Goal: Task Accomplishment & Management: Use online tool/utility

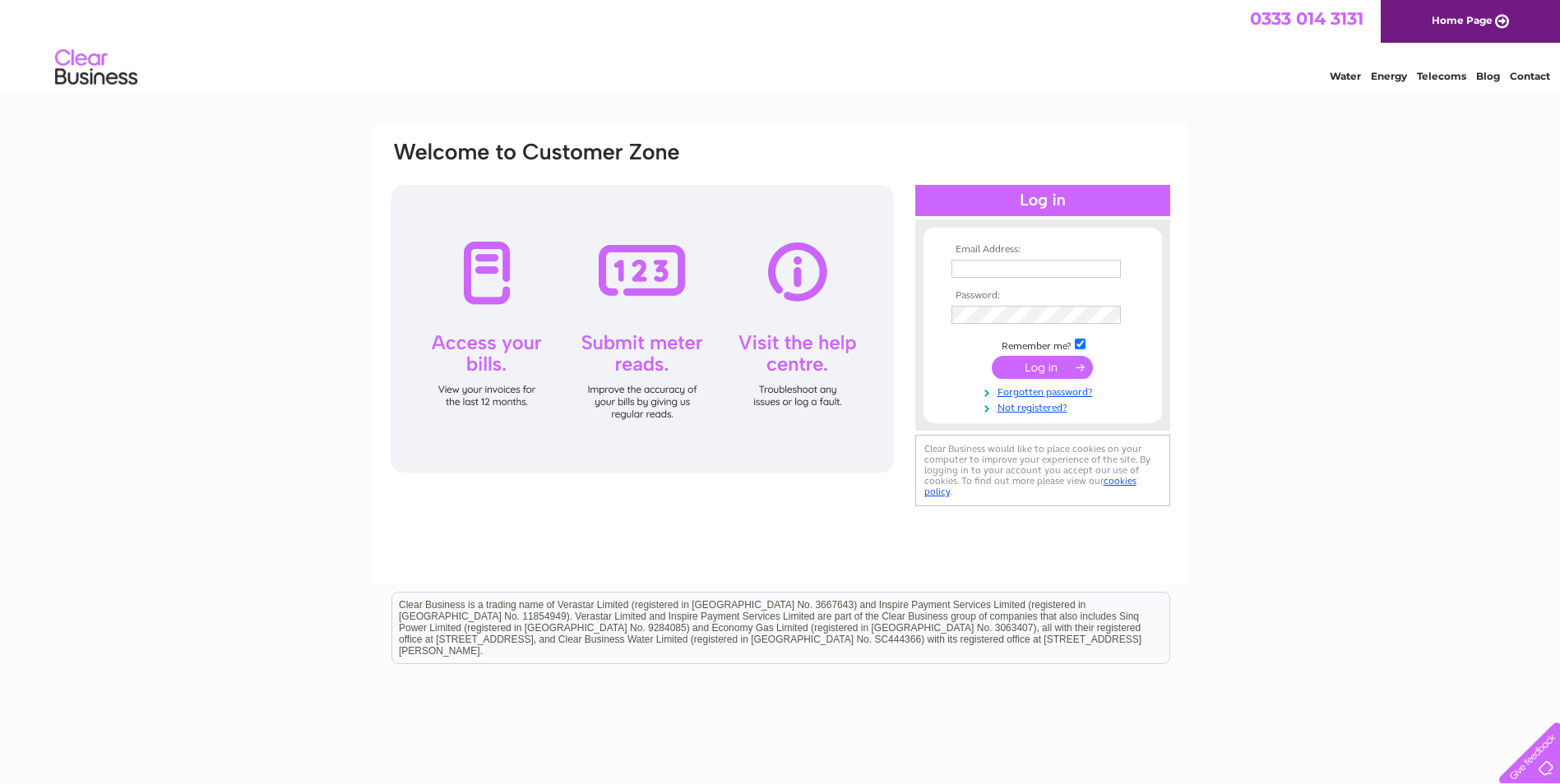
type input "[PERSON_NAME][EMAIL_ADDRESS][DOMAIN_NAME]"
click at [1050, 365] on input "submit" at bounding box center [1042, 368] width 101 height 23
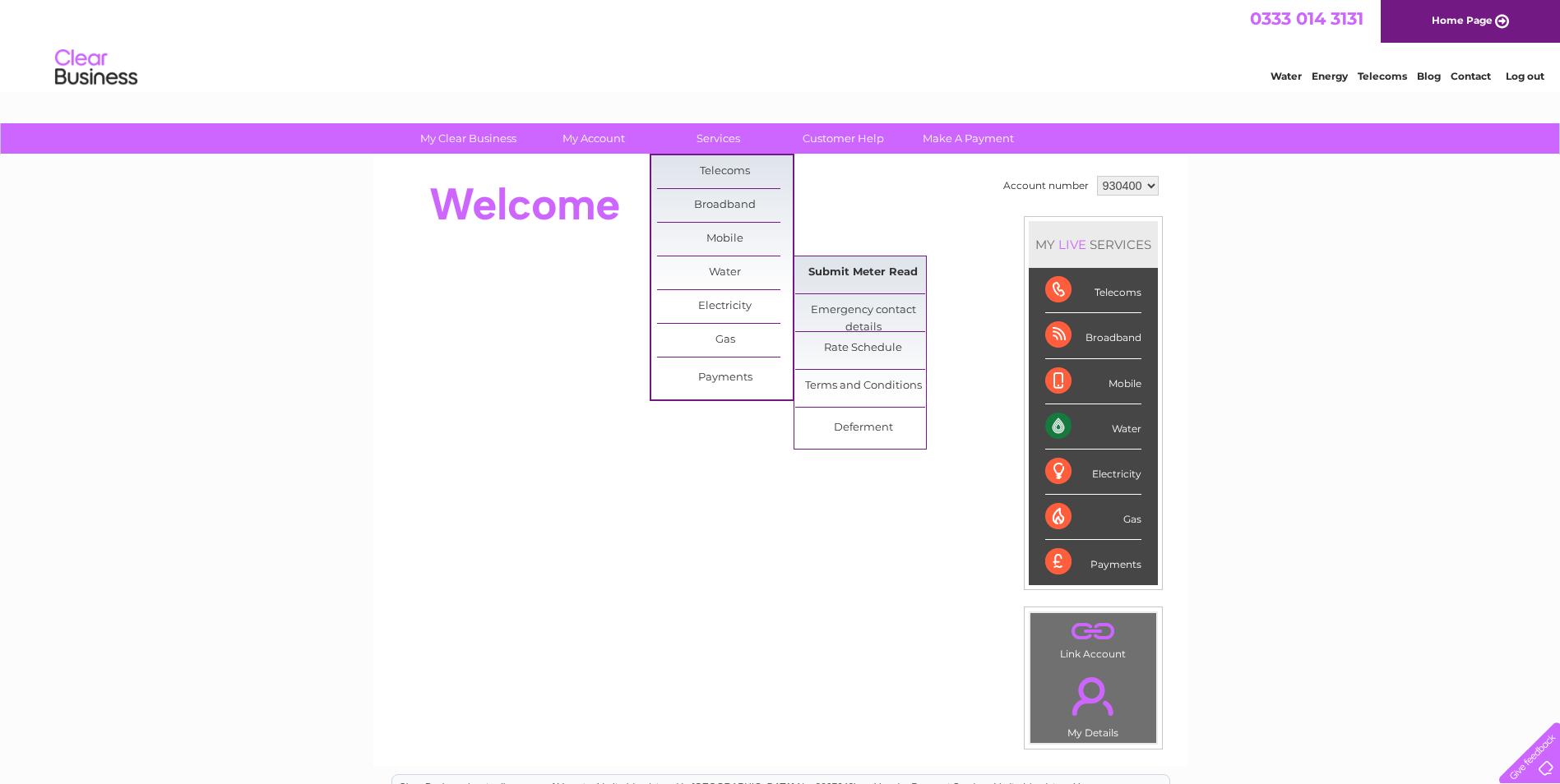
click at [835, 268] on link "Submit Meter Read" at bounding box center [862, 272] width 136 height 33
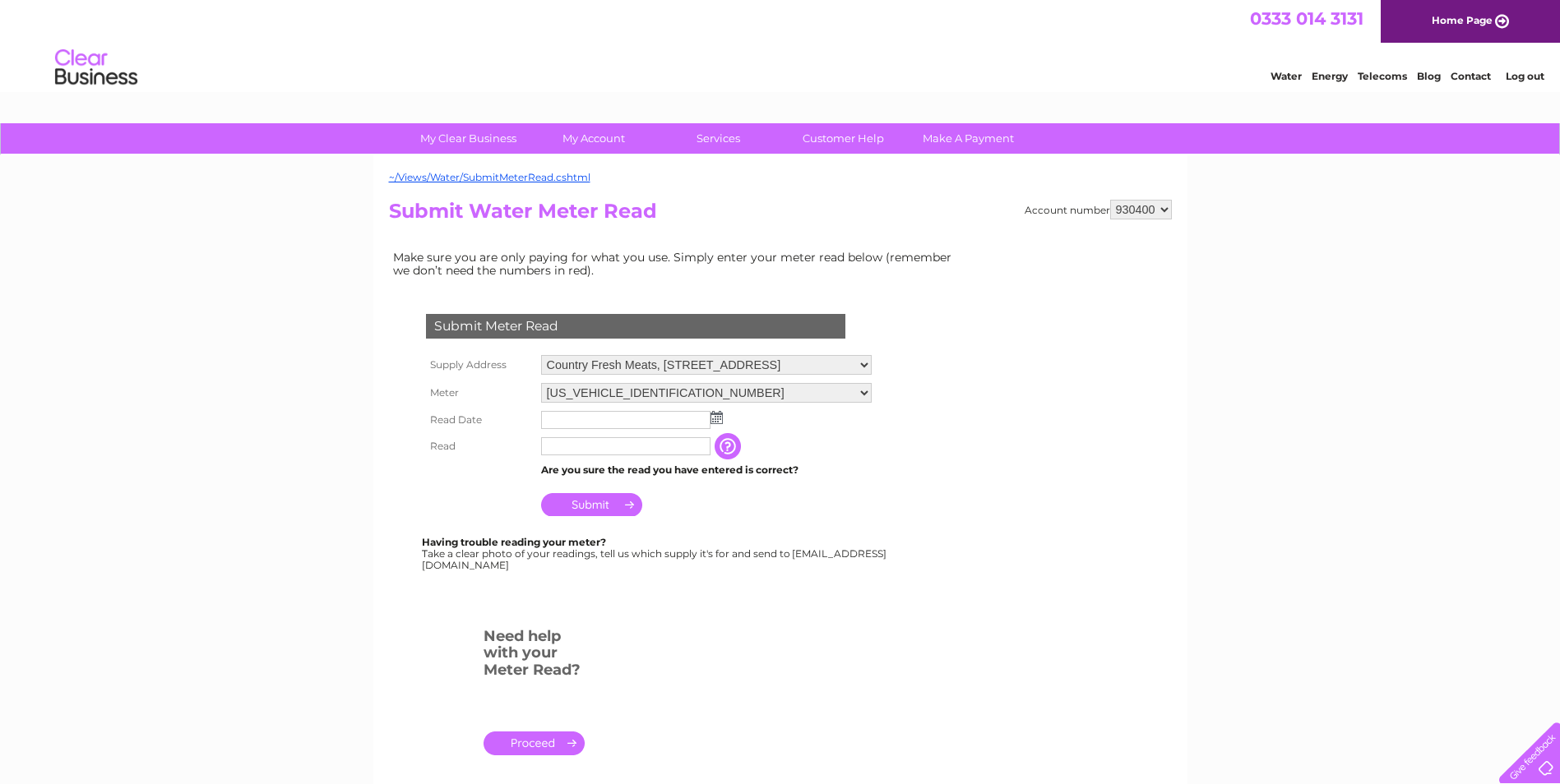
click at [718, 422] on img at bounding box center [716, 417] width 12 height 13
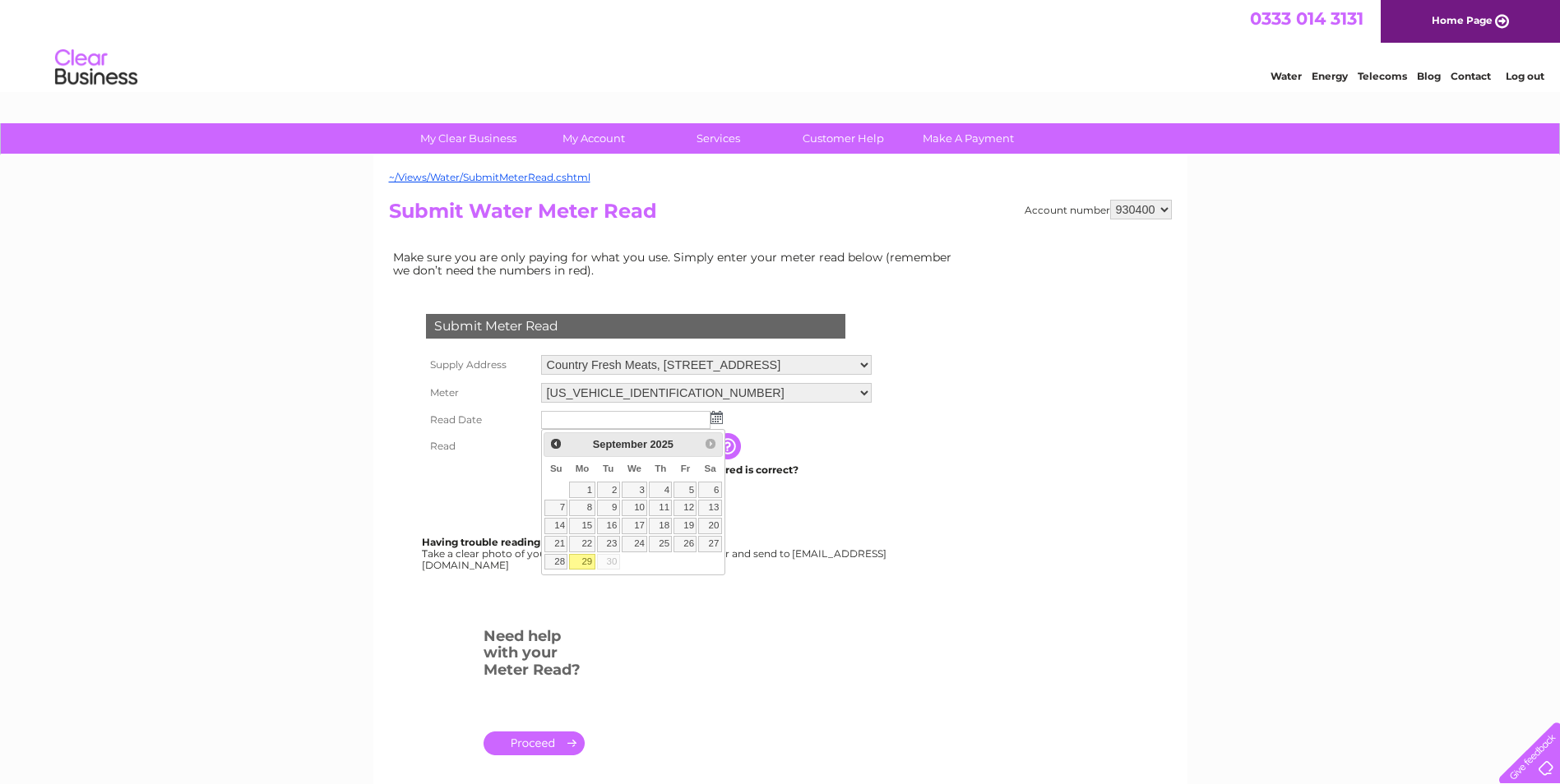
click at [585, 559] on link "29" at bounding box center [581, 562] width 26 height 17
type input "2025/09/29"
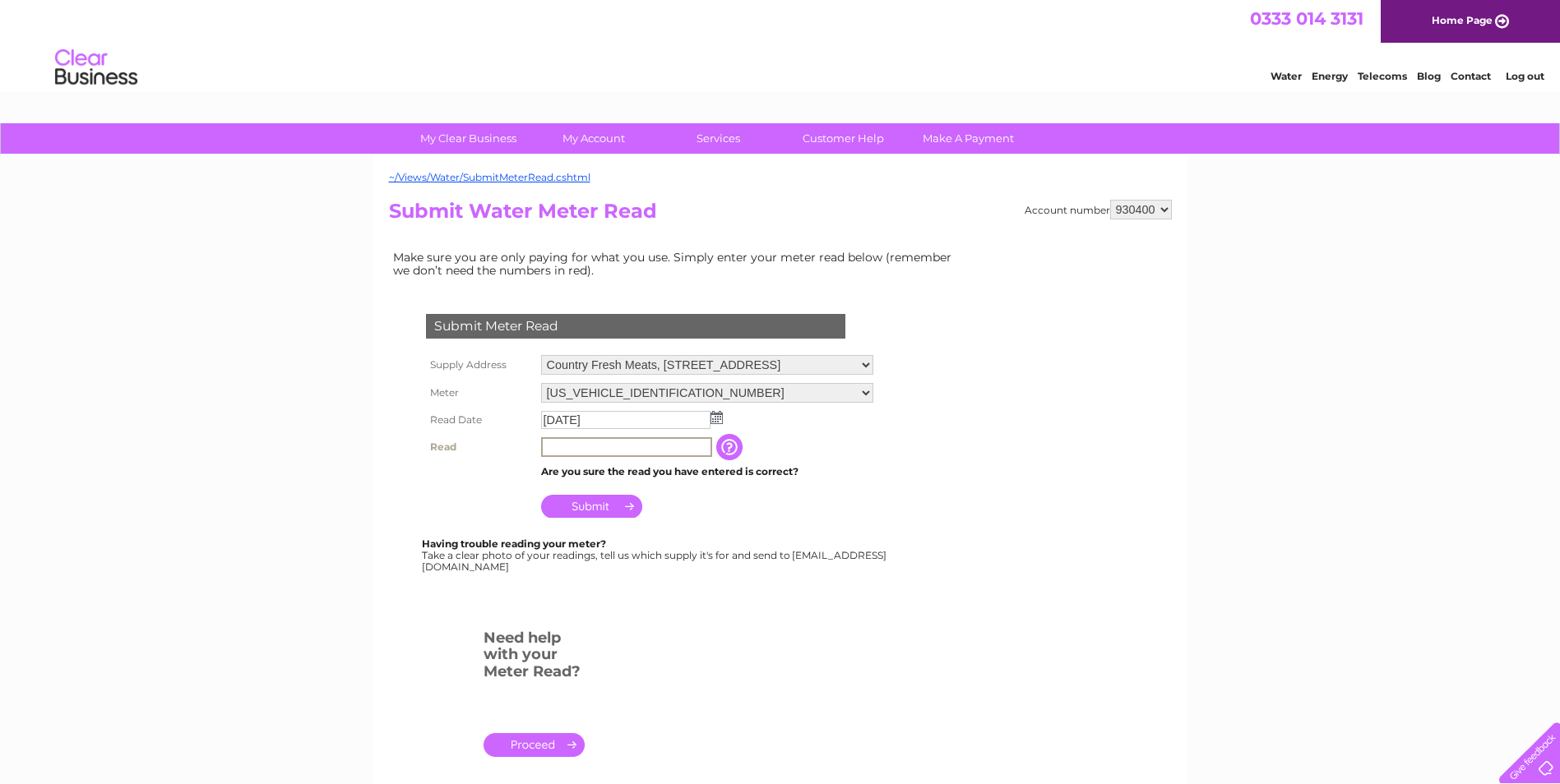
click at [573, 448] on input "text" at bounding box center [626, 446] width 171 height 19
type input "617"
click at [597, 506] on input "Submit" at bounding box center [591, 506] width 101 height 23
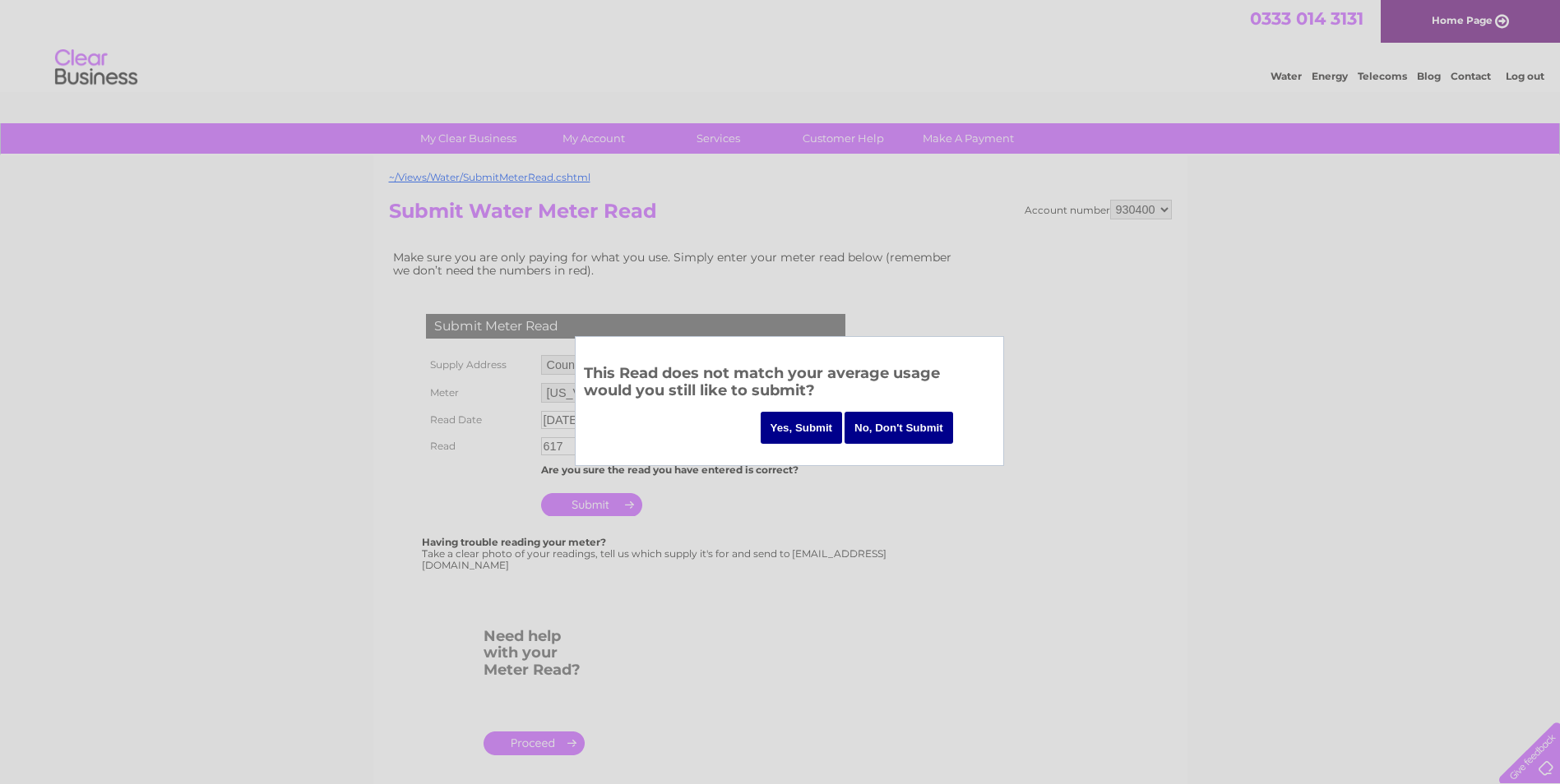
click at [794, 425] on input "Yes, Submit" at bounding box center [801, 428] width 82 height 32
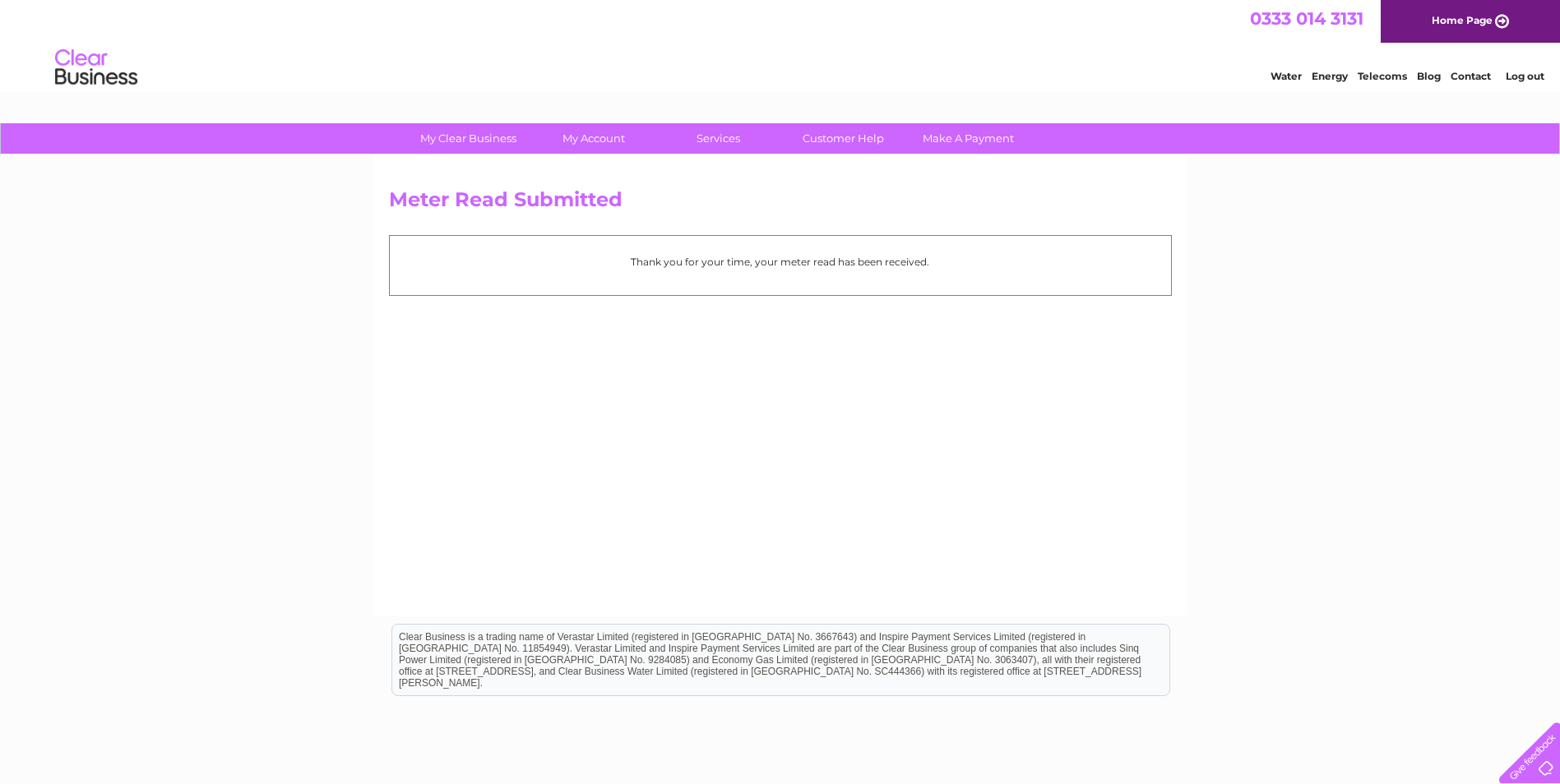
click at [1477, 19] on link "Home Page" at bounding box center [1470, 21] width 179 height 43
